Goal: Check status

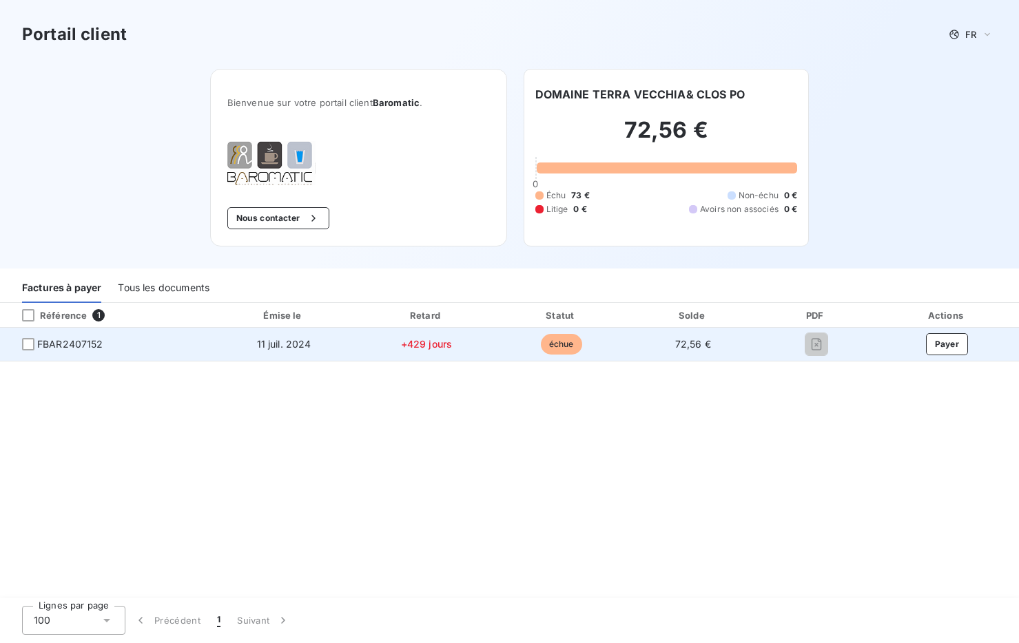
click at [45, 344] on span "FBAR2407152" at bounding box center [70, 345] width 66 height 14
drag, startPoint x: 45, startPoint y: 344, endPoint x: 30, endPoint y: 339, distance: 16.8
click at [30, 339] on div at bounding box center [28, 344] width 12 height 12
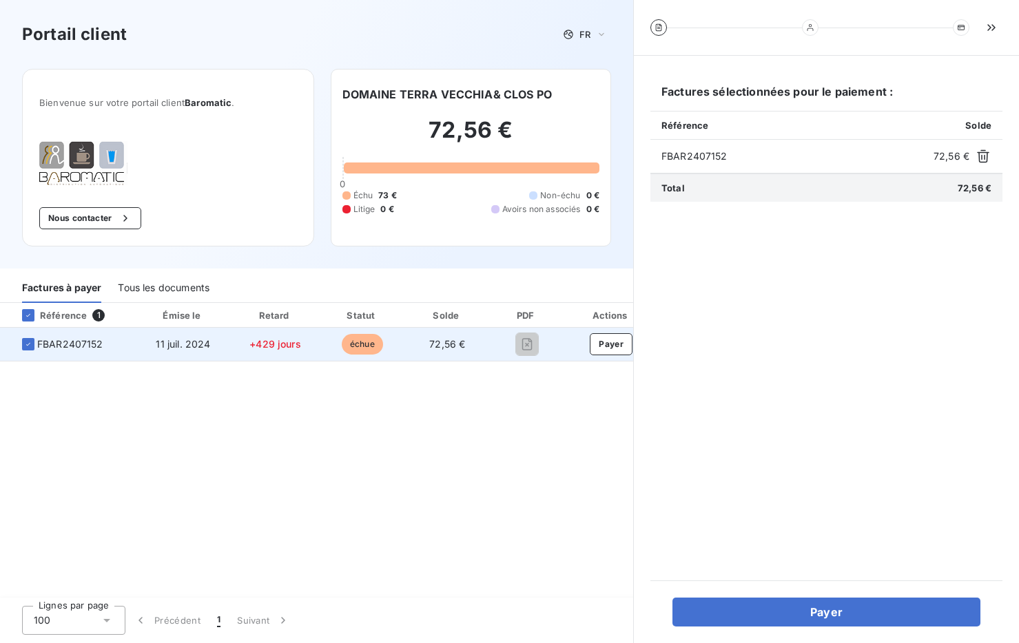
click at [51, 347] on span "FBAR2407152" at bounding box center [70, 345] width 66 height 14
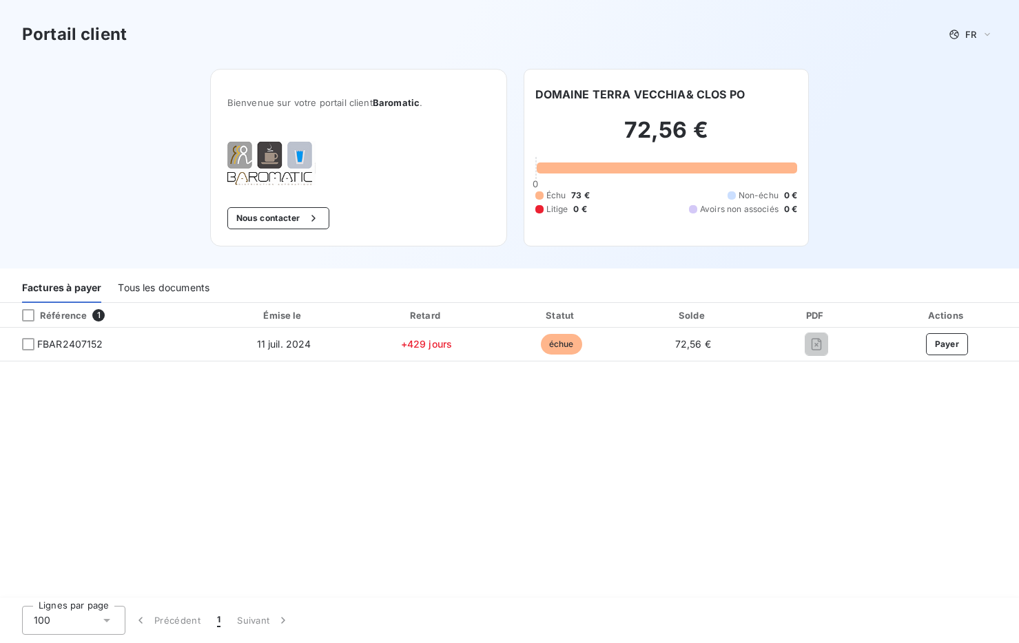
click at [51, 322] on div "Référence 1" at bounding box center [105, 316] width 204 height 14
click at [134, 286] on div "Tous les documents" at bounding box center [164, 288] width 92 height 29
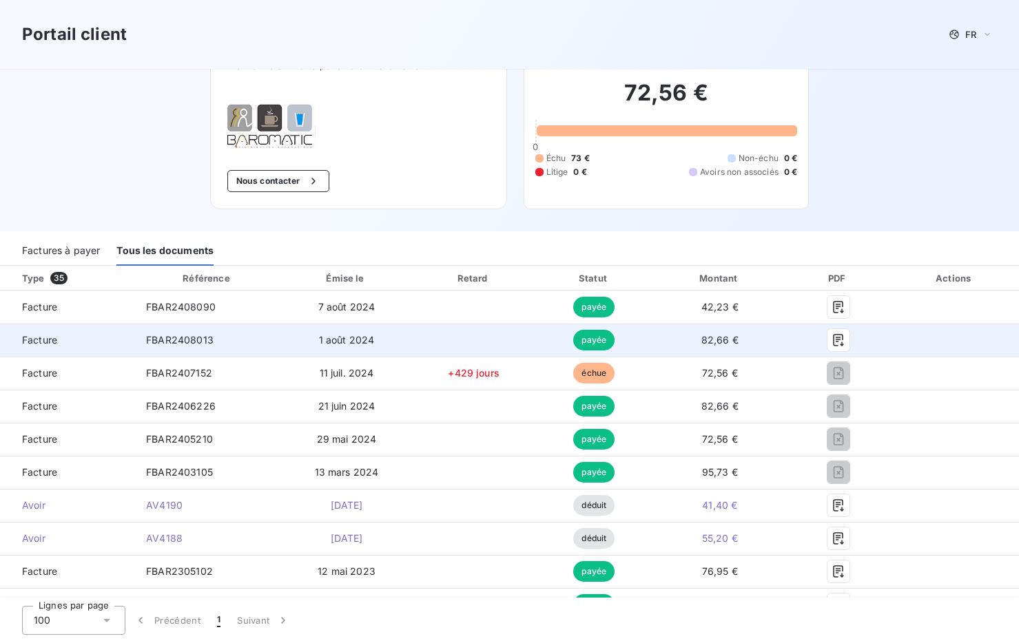
scroll to position [69, 0]
